Goal: Task Accomplishment & Management: Manage account settings

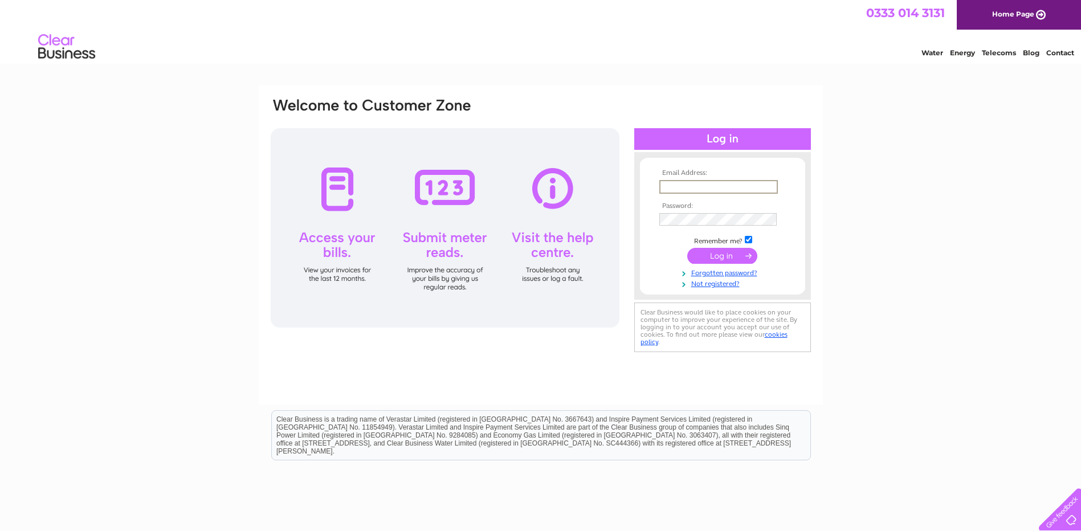
click at [682, 185] on input "text" at bounding box center [718, 187] width 118 height 14
type input "craig@mdplandroversraglan.co.uk"
click at [730, 253] on input "submit" at bounding box center [722, 255] width 70 height 16
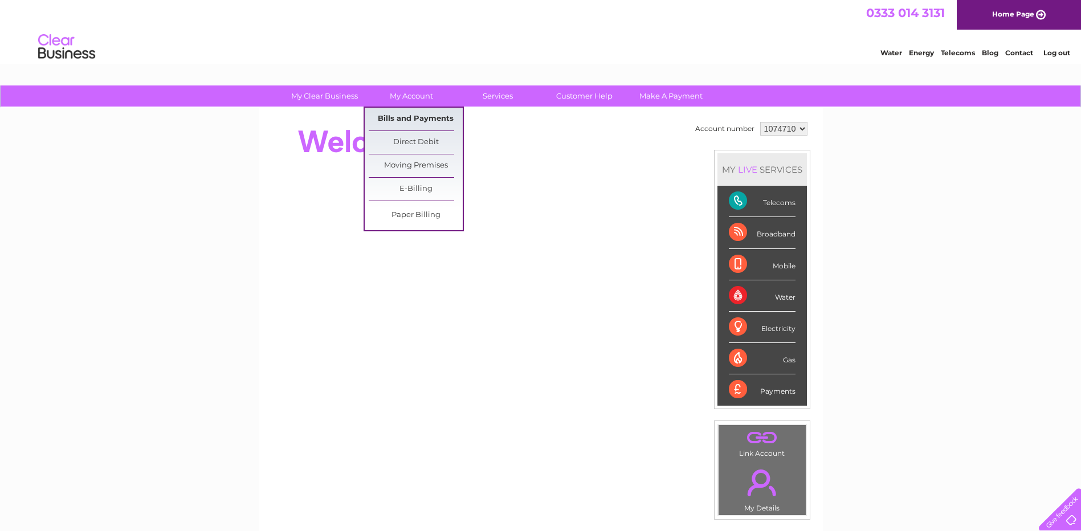
click at [413, 116] on link "Bills and Payments" at bounding box center [416, 119] width 94 height 23
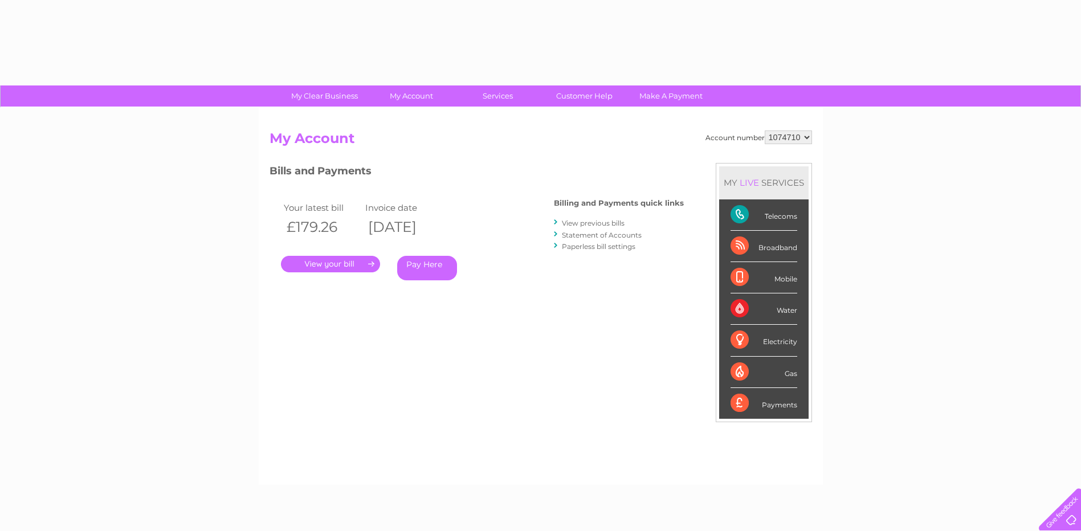
click at [384, 116] on div "Account number 1074710 My Account MY LIVE SERVICES Telecoms Broadband Mobile Wa…" at bounding box center [541, 296] width 564 height 377
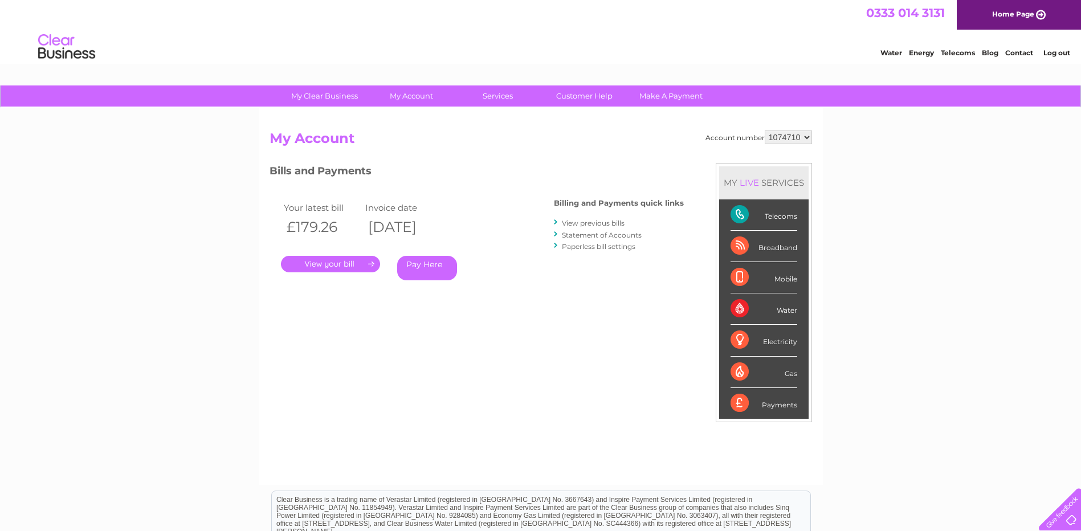
click at [326, 264] on link "." at bounding box center [330, 264] width 99 height 17
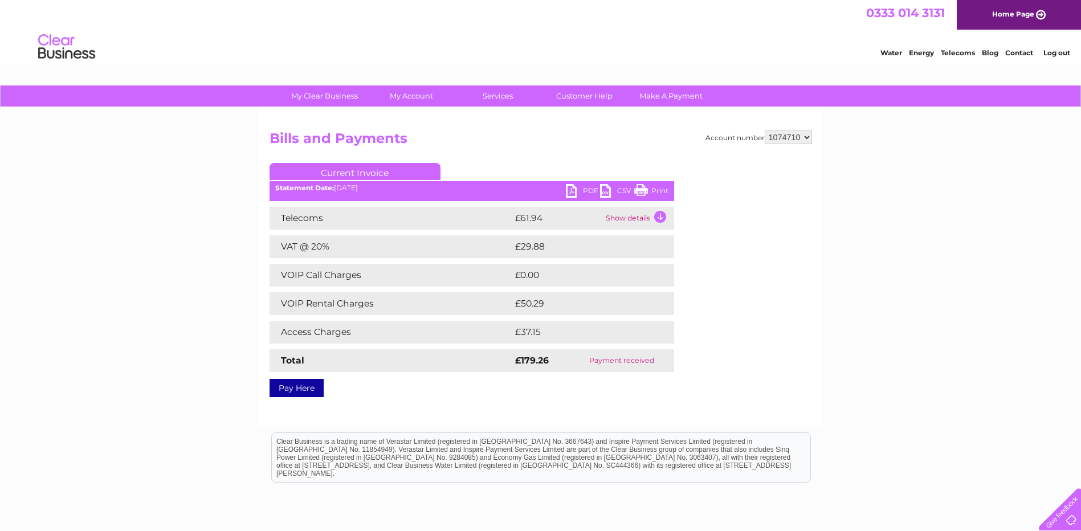
click at [658, 189] on link "Print" at bounding box center [651, 192] width 34 height 17
click at [1059, 50] on link "Log out" at bounding box center [1056, 52] width 27 height 9
